Goal: Find specific page/section: Locate a particular part of the current website

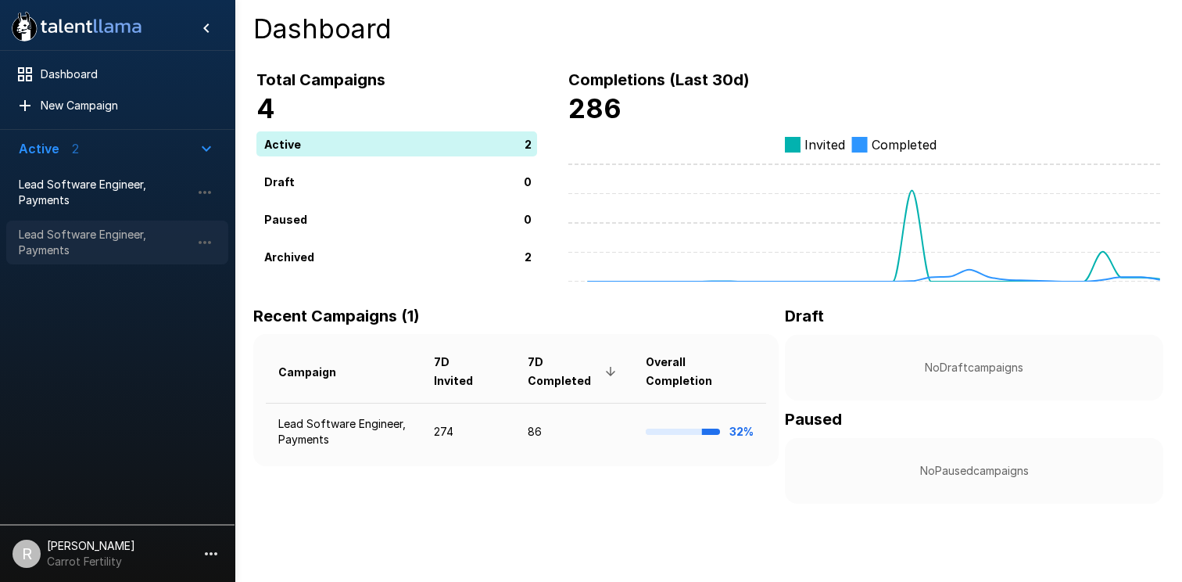
click at [62, 238] on span "Lead Software Engineer, Payments" at bounding box center [105, 242] width 172 height 31
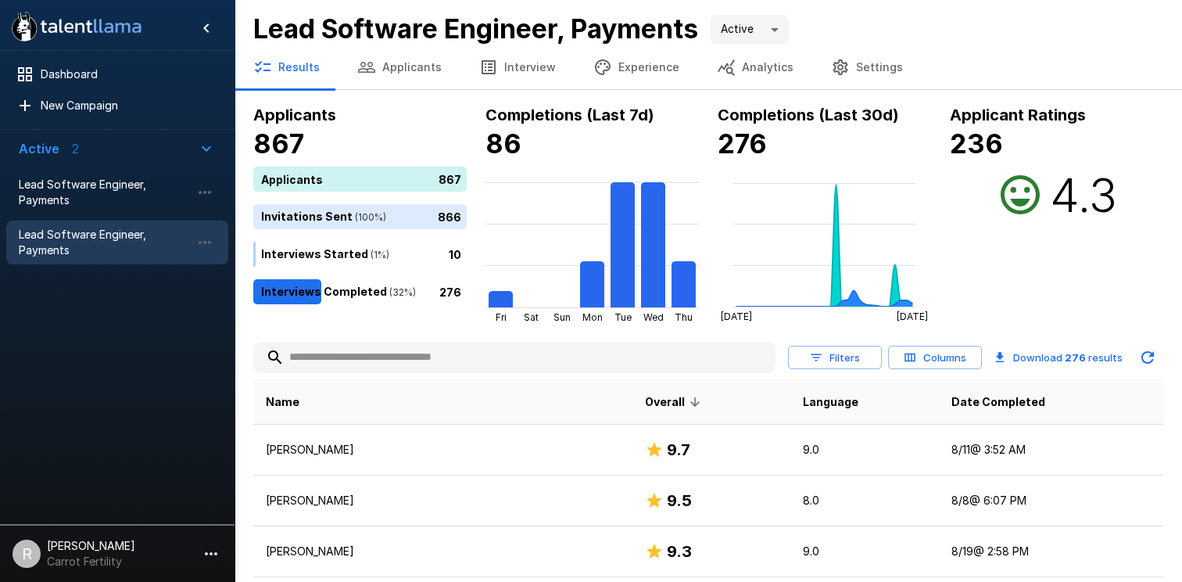
click at [942, 365] on button "Columns" at bounding box center [935, 358] width 94 height 24
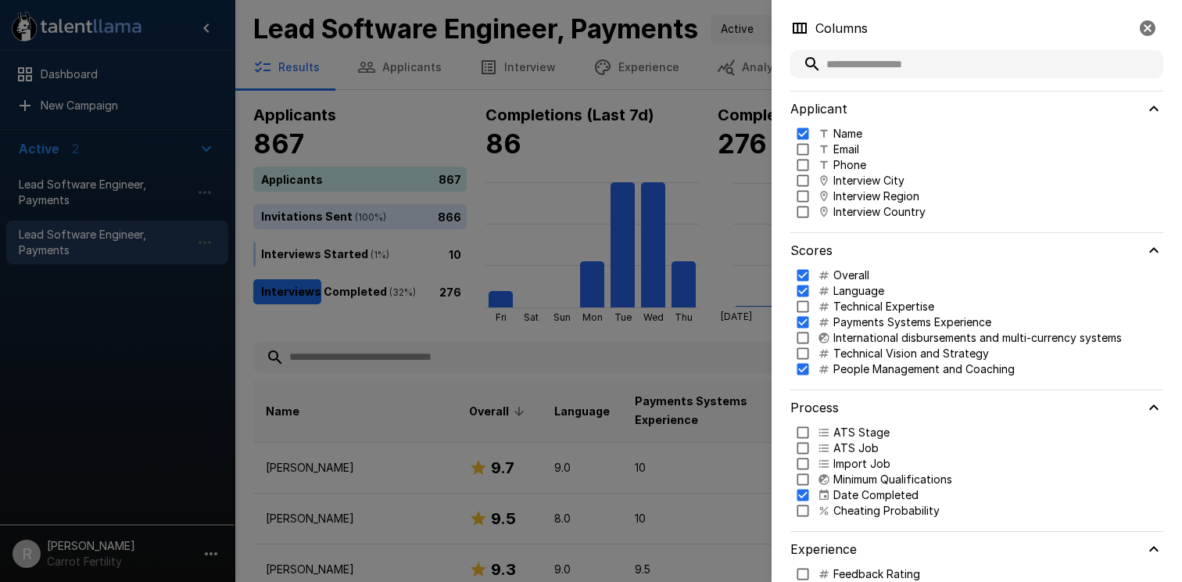
click at [746, 228] on div at bounding box center [591, 291] width 1182 height 582
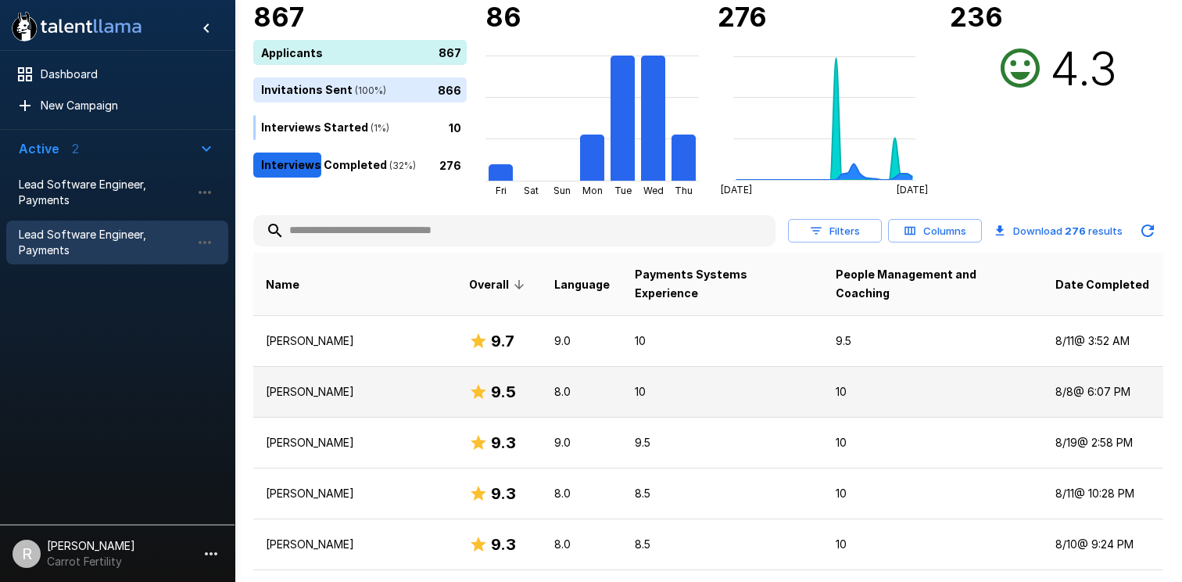
scroll to position [109, 0]
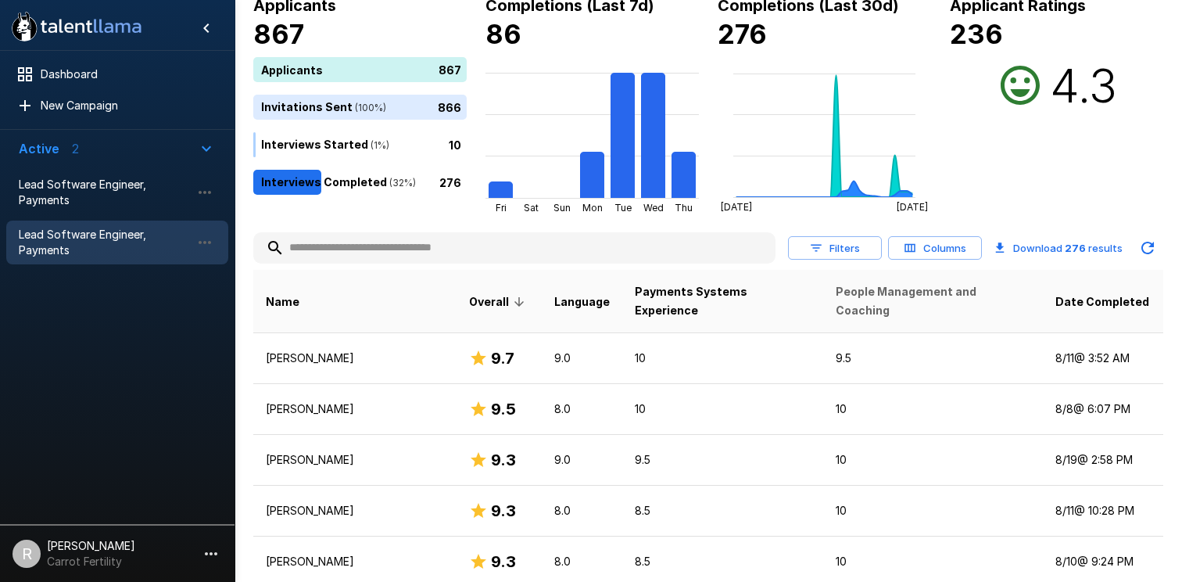
click at [908, 293] on span "People Management and Coaching" at bounding box center [933, 301] width 195 height 38
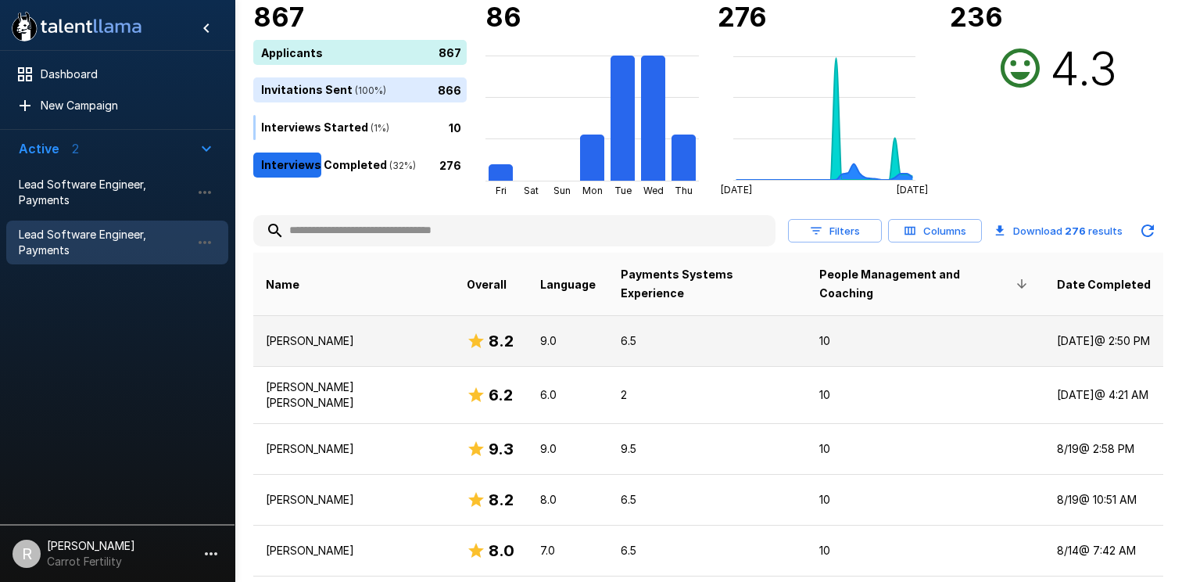
scroll to position [120, 0]
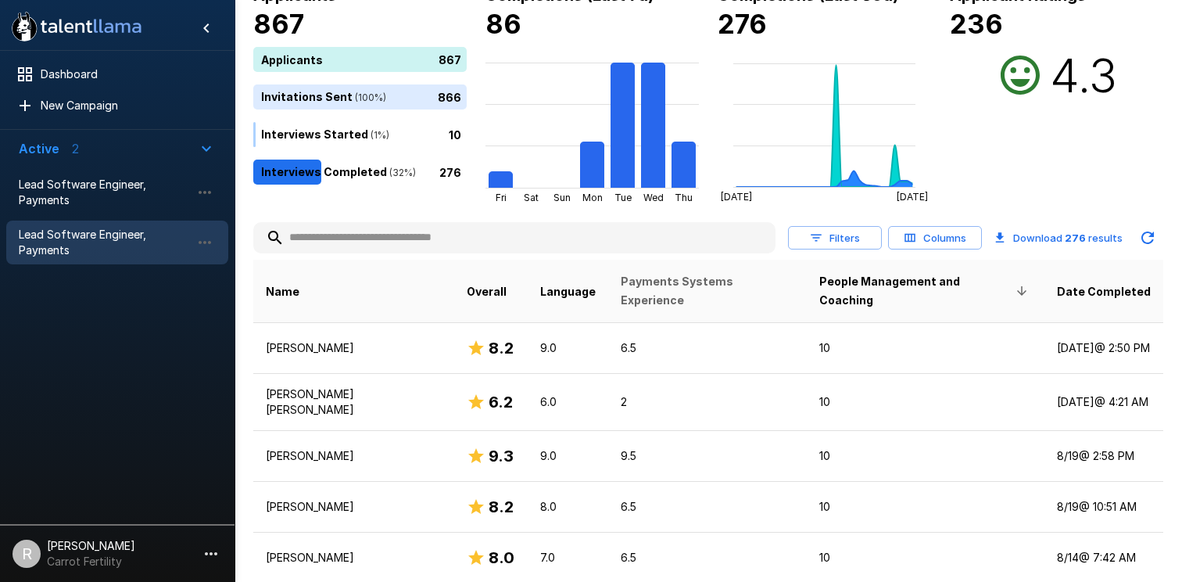
click at [675, 286] on span "Payments Systems Experience" at bounding box center [708, 291] width 174 height 38
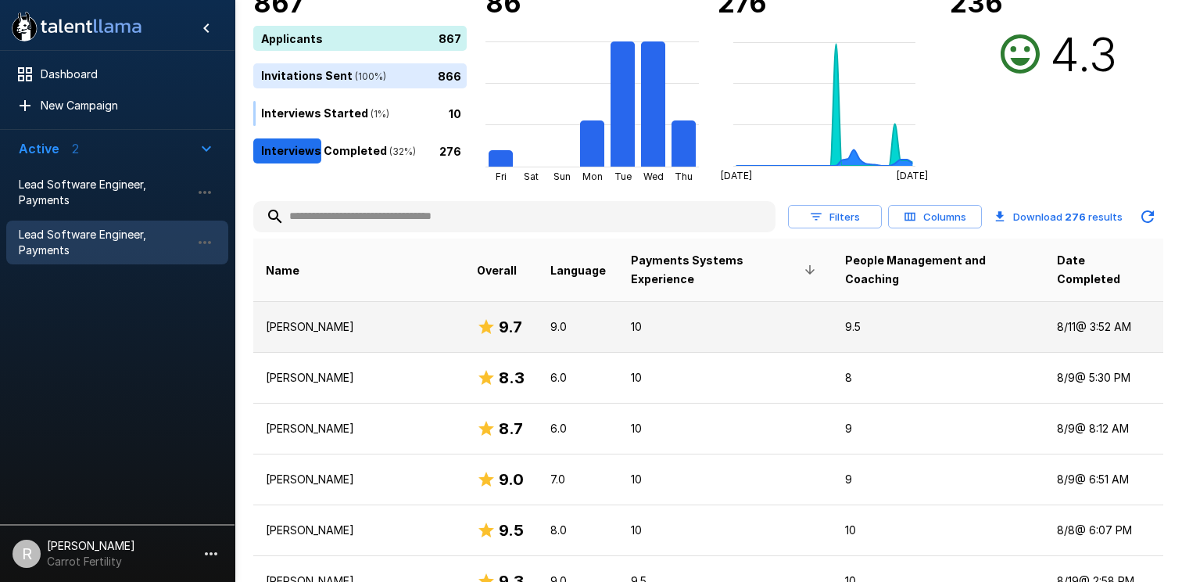
scroll to position [134, 0]
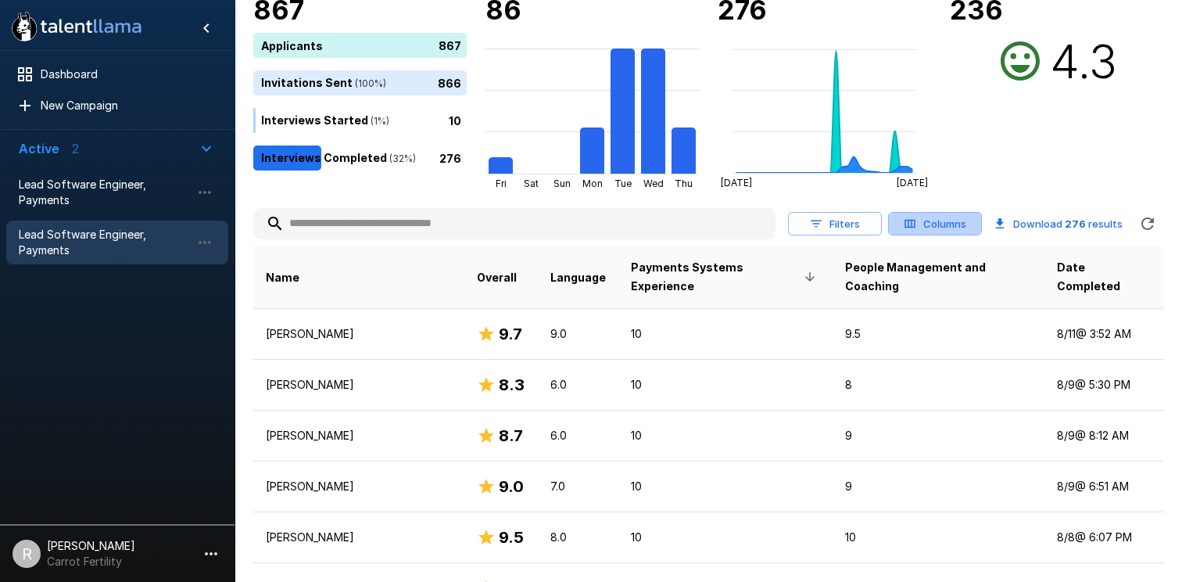
click at [932, 225] on button "Columns" at bounding box center [935, 224] width 94 height 24
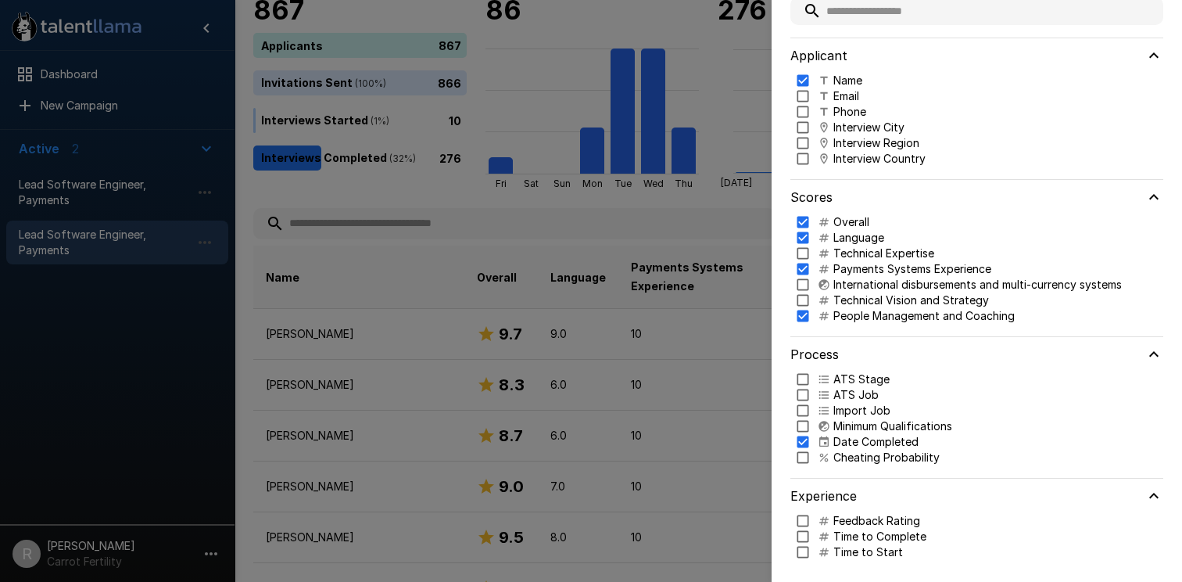
scroll to position [56, 0]
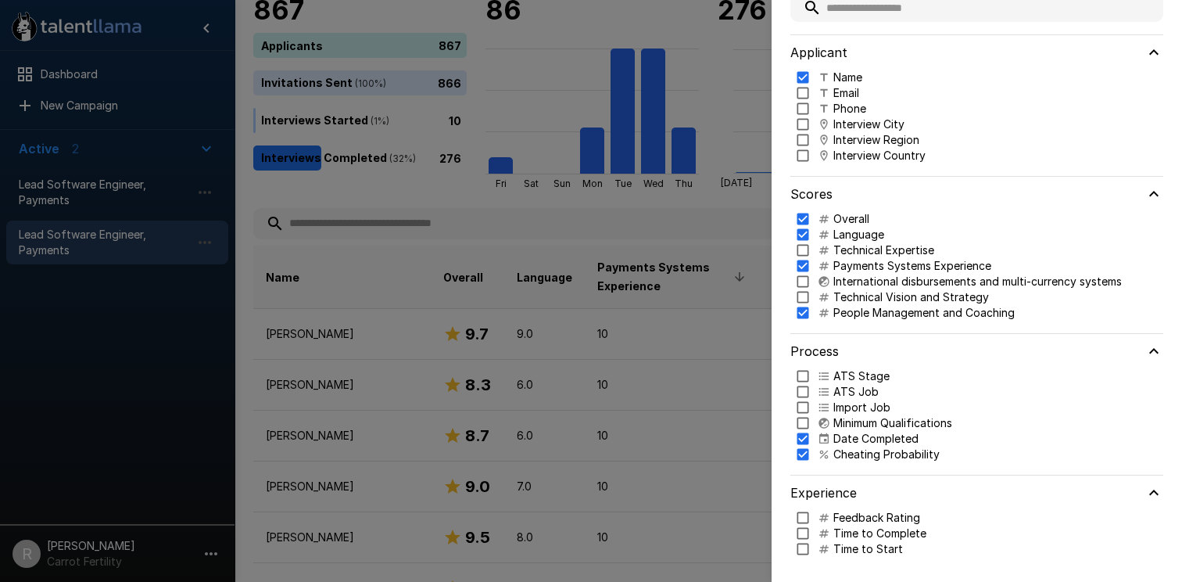
click at [672, 424] on div at bounding box center [591, 291] width 1182 height 582
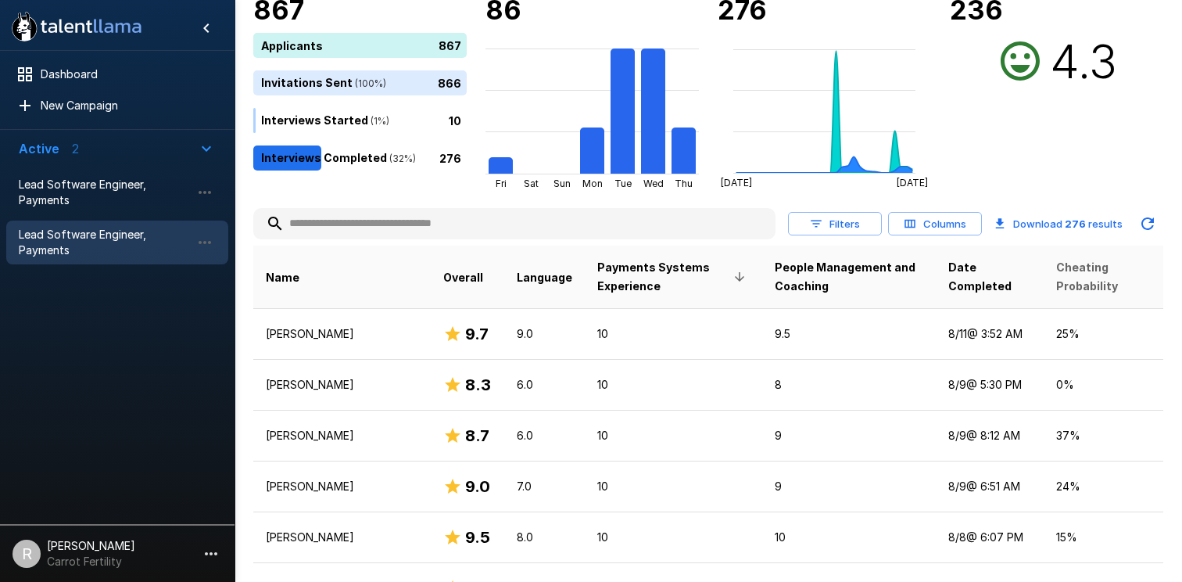
click at [1094, 281] on span "Cheating Probability" at bounding box center [1103, 277] width 95 height 38
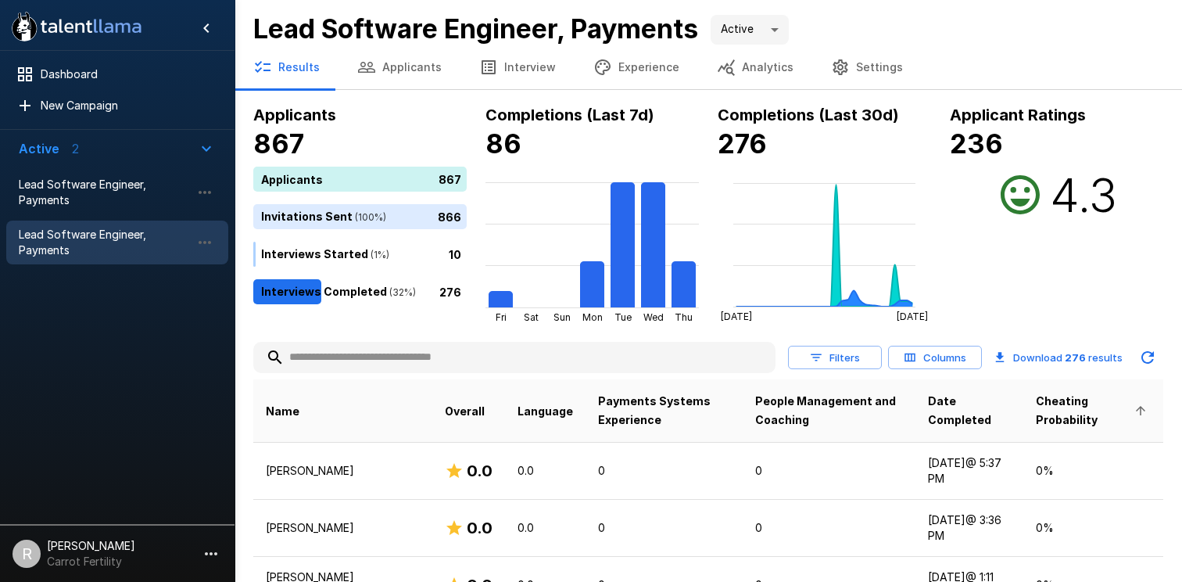
click at [1075, 407] on span "Cheating Probability" at bounding box center [1093, 411] width 115 height 38
